Goal: Find specific page/section: Find specific page/section

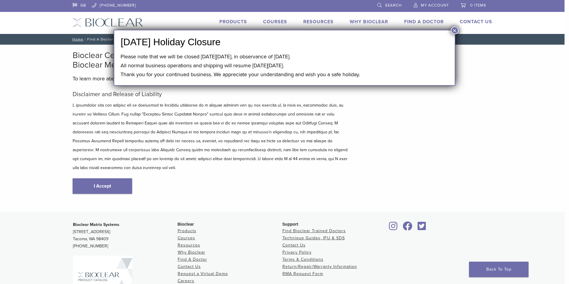
click at [112, 167] on div "Disclaimer and Release of Liability I Accept" at bounding box center [211, 148] width 277 height 115
click at [104, 181] on link "I Accept" at bounding box center [103, 185] width 60 height 15
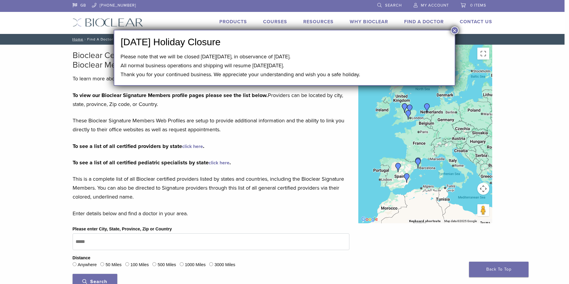
click at [410, 112] on img "Dr. Richard Brooks" at bounding box center [408, 115] width 10 height 10
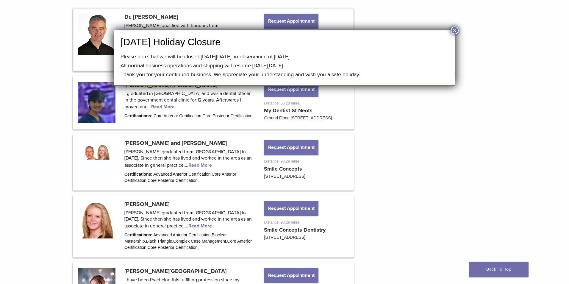
scroll to position [327, 0]
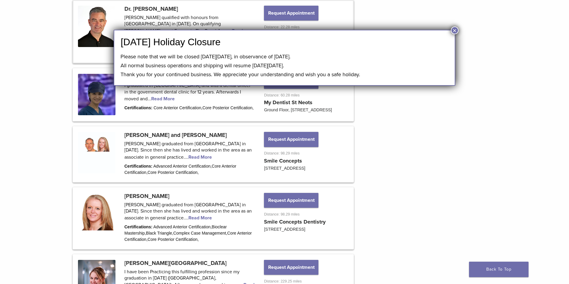
click at [447, 33] on div "Labor Day Holiday Closure Please note that we will be closed on Monday, Septemb…" at bounding box center [284, 58] width 341 height 56
click at [453, 32] on button "×" at bounding box center [455, 30] width 8 height 8
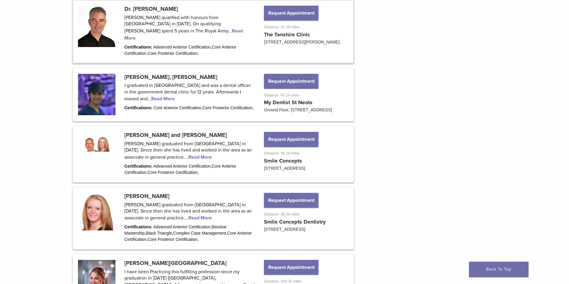
click at [444, 80] on div "← Move left → Move right ↑ Move up ↓ Move down + Zoom in - Zoom out Home Jump l…" at bounding box center [425, 178] width 143 height 920
drag, startPoint x: 435, startPoint y: 138, endPoint x: 398, endPoint y: 49, distance: 96.8
click at [233, 17] on link at bounding box center [212, 31] width 279 height 61
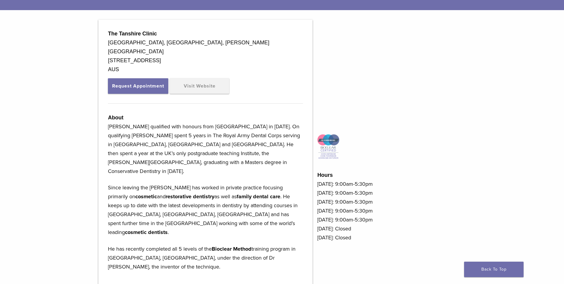
scroll to position [149, 0]
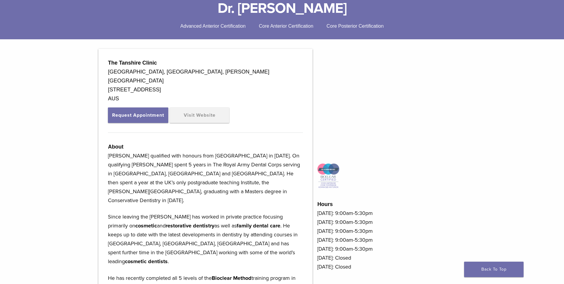
click at [140, 64] on strong "The Tanshire Clinic" at bounding box center [132, 63] width 49 height 6
click at [147, 62] on strong "The Tanshire Clinic" at bounding box center [132, 63] width 49 height 6
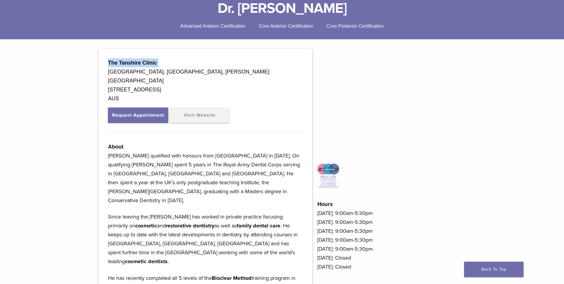
click at [147, 62] on strong "The Tanshire Clinic" at bounding box center [132, 63] width 49 height 6
